Goal: Information Seeking & Learning: Learn about a topic

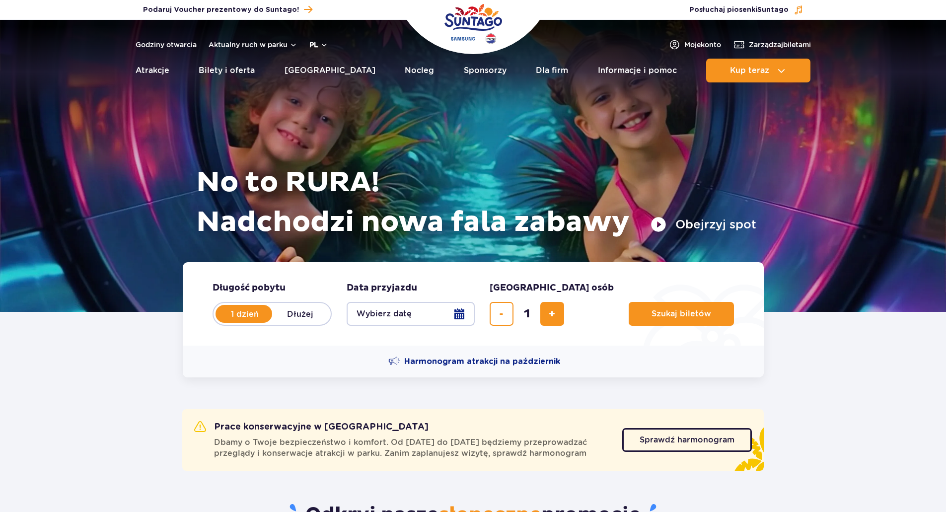
click at [323, 48] on button "pl" at bounding box center [318, 45] width 19 height 10
click at [332, 91] on span "EN" at bounding box center [334, 86] width 10 height 10
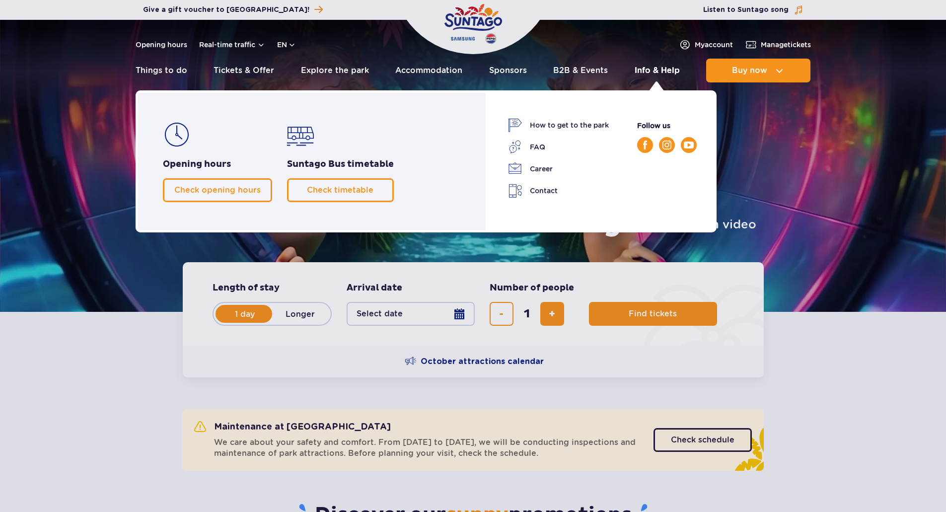
click at [645, 74] on link "Info & Help" at bounding box center [657, 71] width 45 height 24
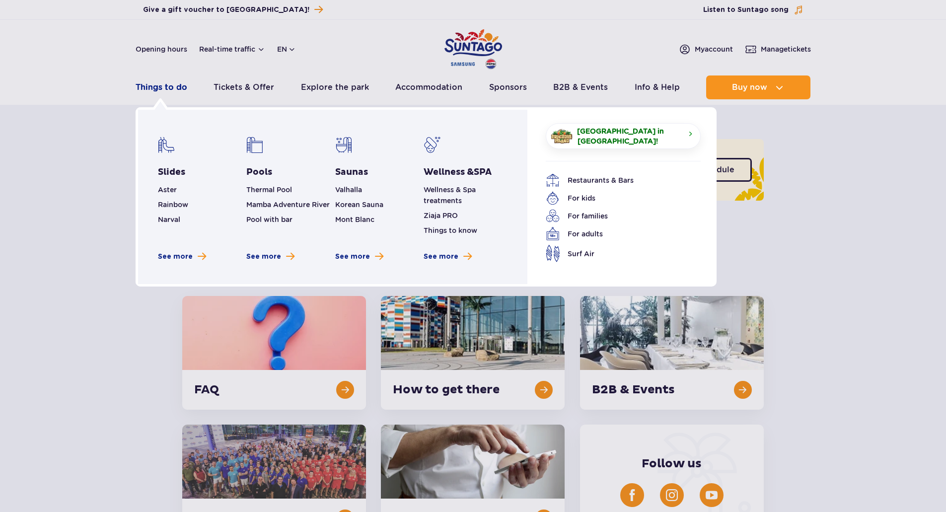
click at [178, 89] on link "Things to do" at bounding box center [162, 87] width 52 height 24
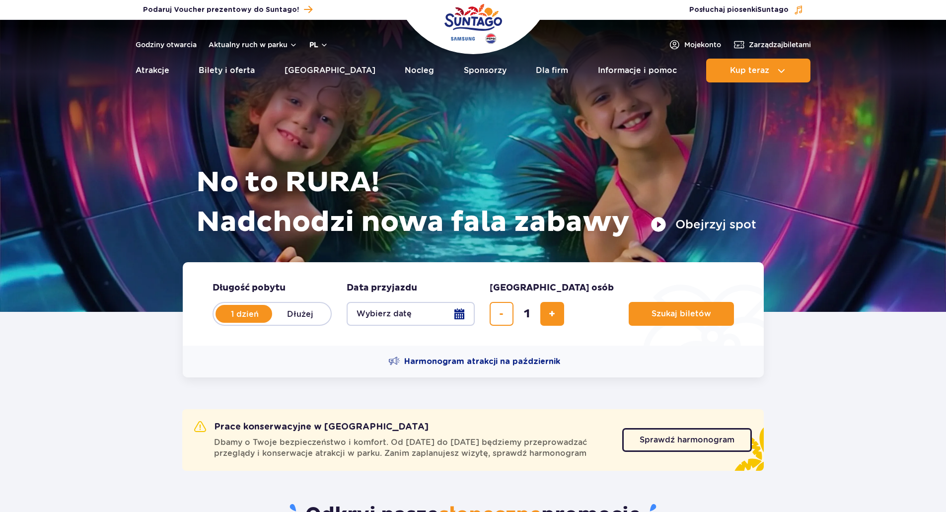
click at [320, 41] on button "pl" at bounding box center [318, 45] width 19 height 10
click at [337, 91] on span "EN" at bounding box center [334, 86] width 10 height 10
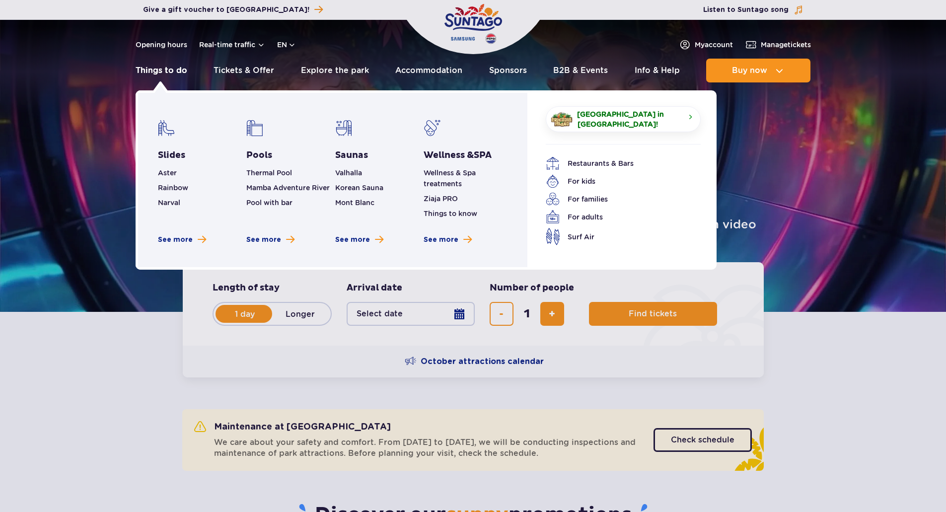
click at [177, 74] on link "Things to do" at bounding box center [162, 71] width 52 height 24
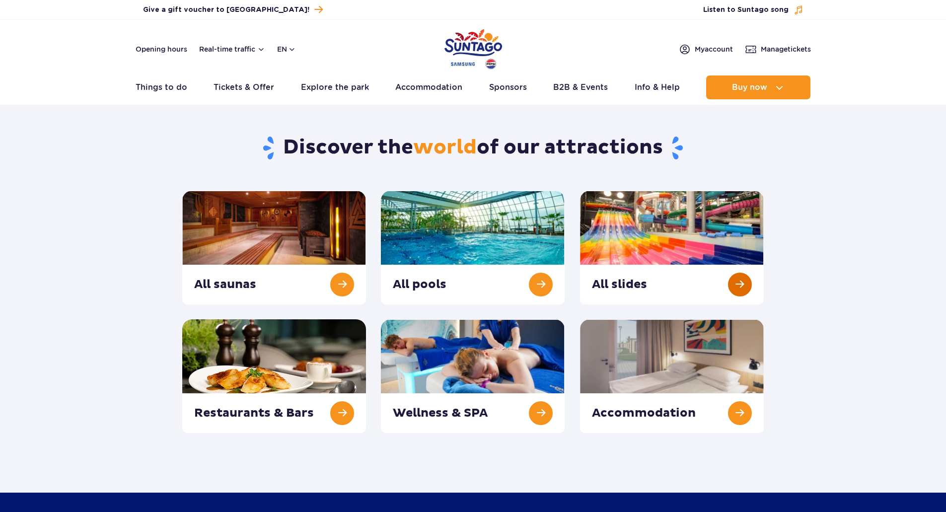
click at [736, 290] on link at bounding box center [672, 248] width 184 height 114
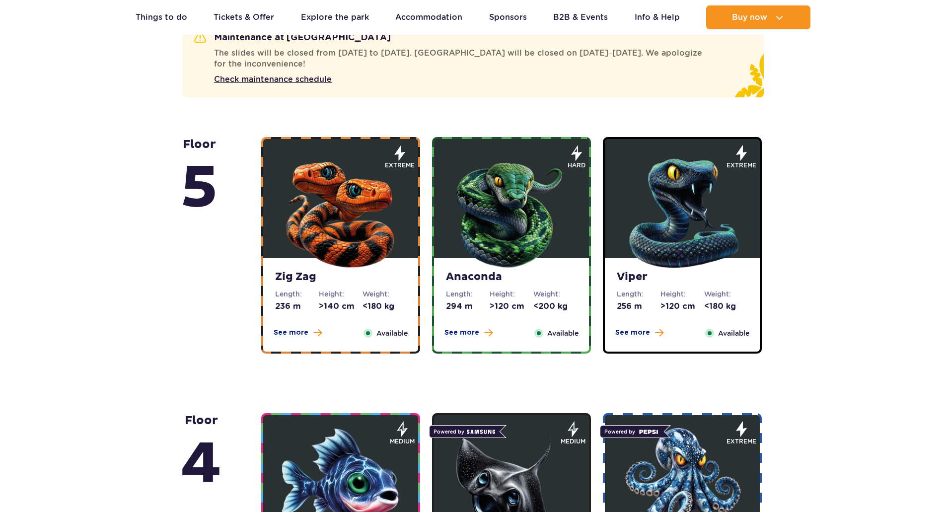
scroll to position [546, 0]
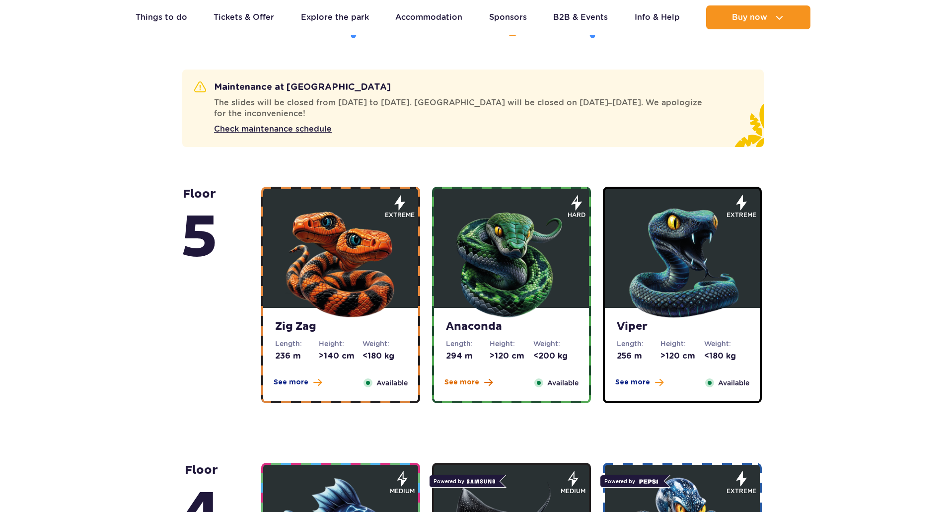
click at [477, 380] on span "See more" at bounding box center [462, 382] width 35 height 10
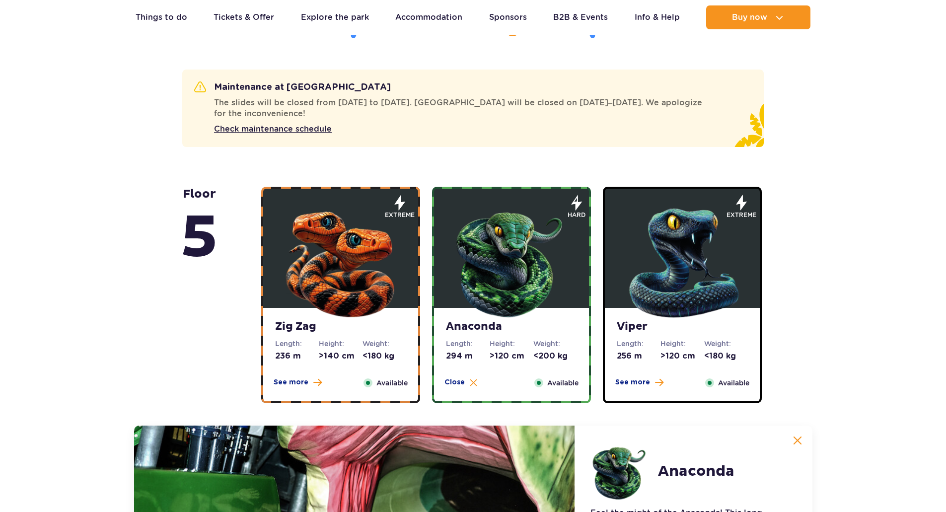
scroll to position [912, 0]
